Goal: Book appointment/travel/reservation

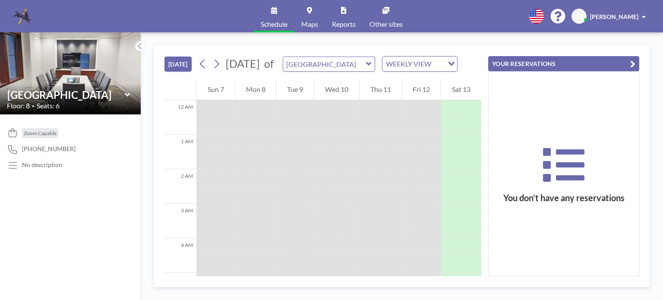
scroll to position [553, 0]
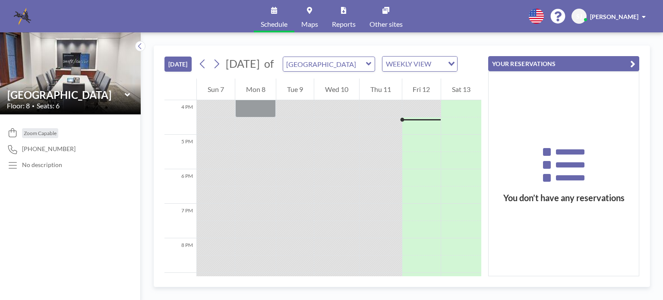
click at [125, 89] on div "[GEOGRAPHIC_DATA]" at bounding box center [70, 94] width 127 height 13
click at [126, 95] on icon at bounding box center [126, 94] width 5 height 3
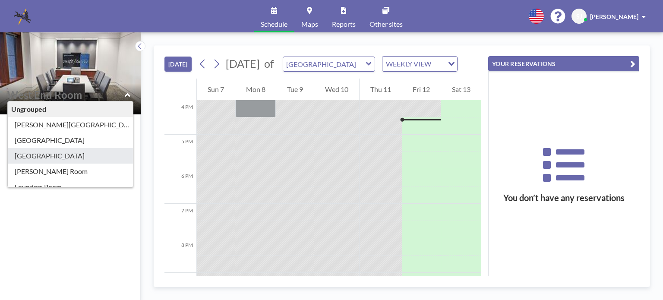
type input "[GEOGRAPHIC_DATA]"
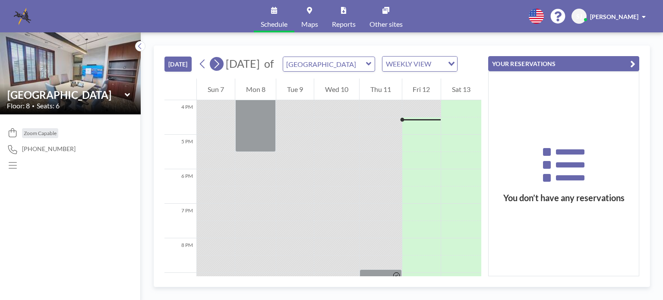
click at [218, 66] on icon at bounding box center [217, 64] width 5 height 9
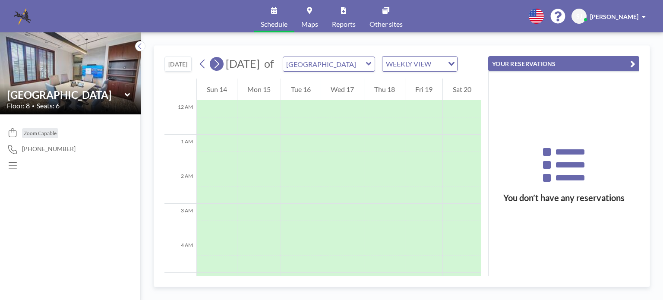
scroll to position [259, 0]
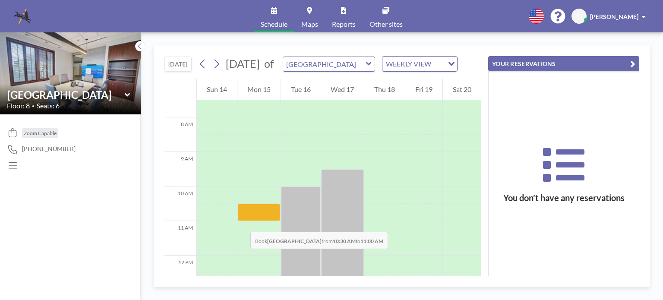
click at [242, 221] on div at bounding box center [258, 212] width 43 height 17
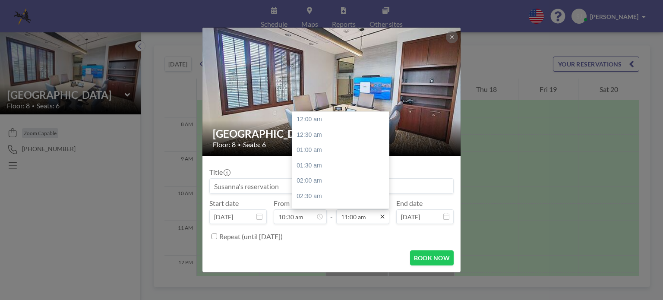
scroll to position [338, 0]
click at [381, 219] on icon at bounding box center [382, 216] width 7 height 7
click at [309, 136] on div "11:30 am" at bounding box center [342, 135] width 101 height 16
type input "11:30 am"
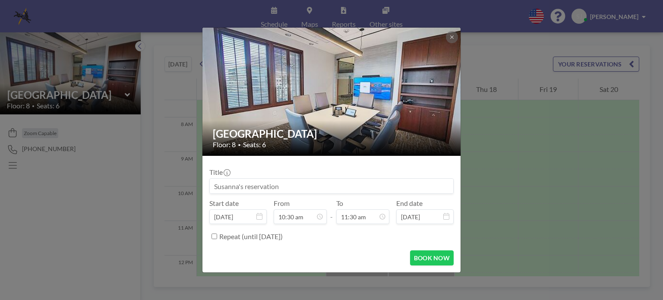
scroll to position [354, 0]
click at [431, 264] on button "BOOK NOW" at bounding box center [432, 257] width 44 height 15
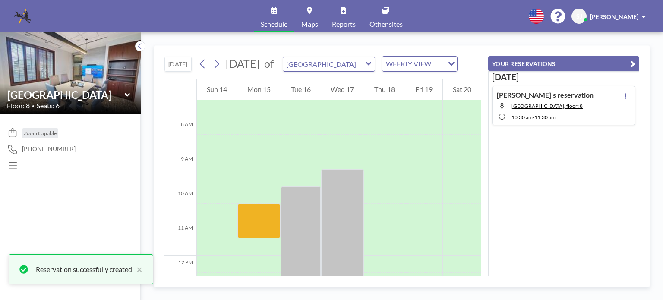
scroll to position [0, 0]
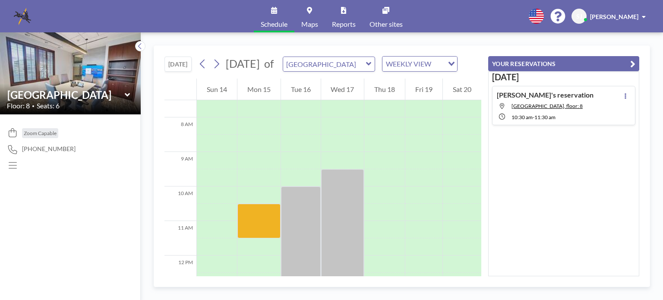
drag, startPoint x: 547, startPoint y: 3, endPoint x: 501, endPoint y: 23, distance: 50.4
click at [501, 23] on div "Schedule Maps Reports Other sites English Polski 日本語 Española [PERSON_NAME]" at bounding box center [331, 16] width 663 height 32
